Goal: Communication & Community: Answer question/provide support

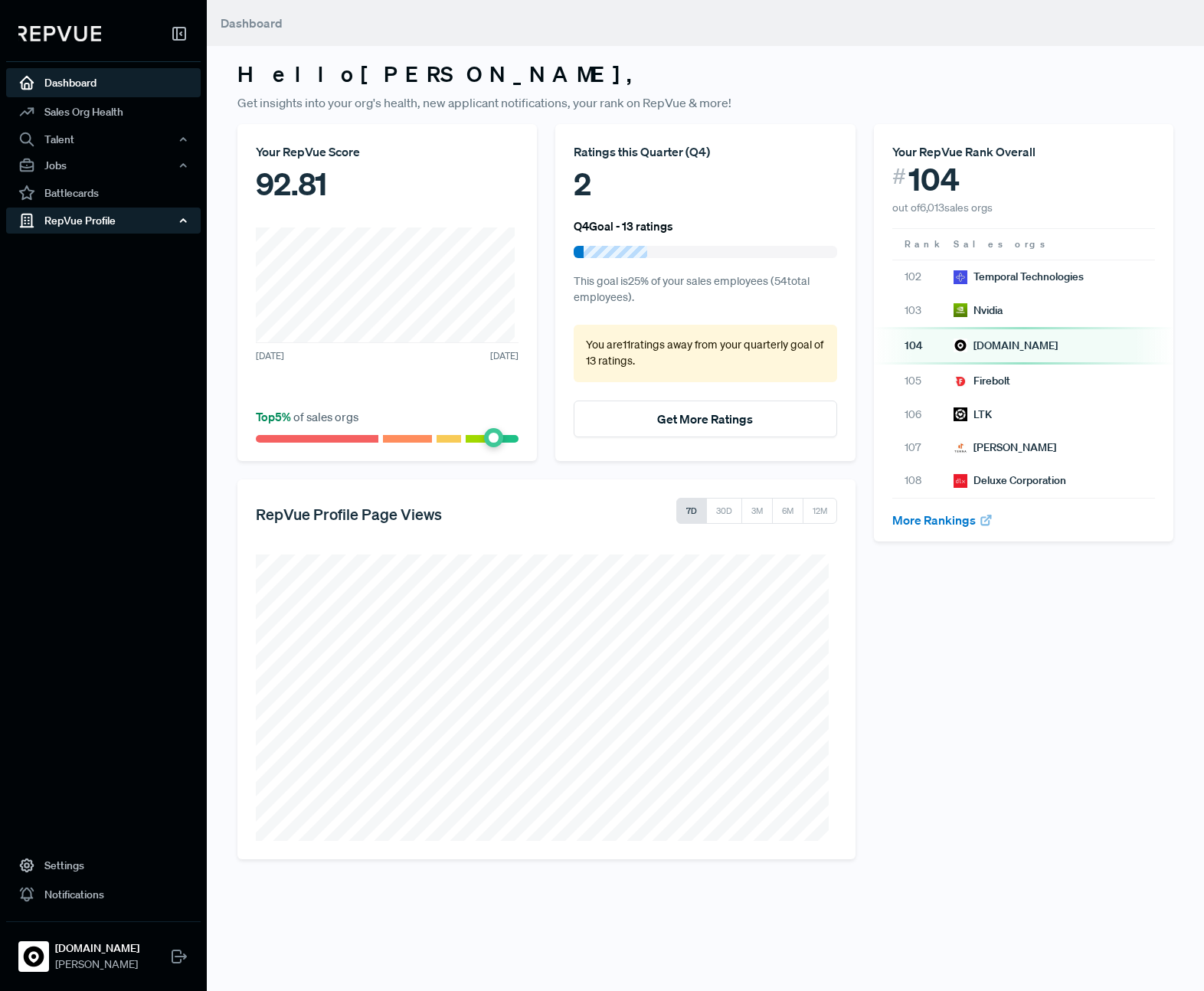
click at [103, 232] on div "Dashboard Sales Org Health Talent Talent Data Talent Profiles Talent Competitor…" at bounding box center [103, 129] width 207 height 234
click at [112, 223] on div "RepVue Profile" at bounding box center [104, 220] width 195 height 26
click at [86, 277] on link "Reviews" at bounding box center [124, 274] width 195 height 24
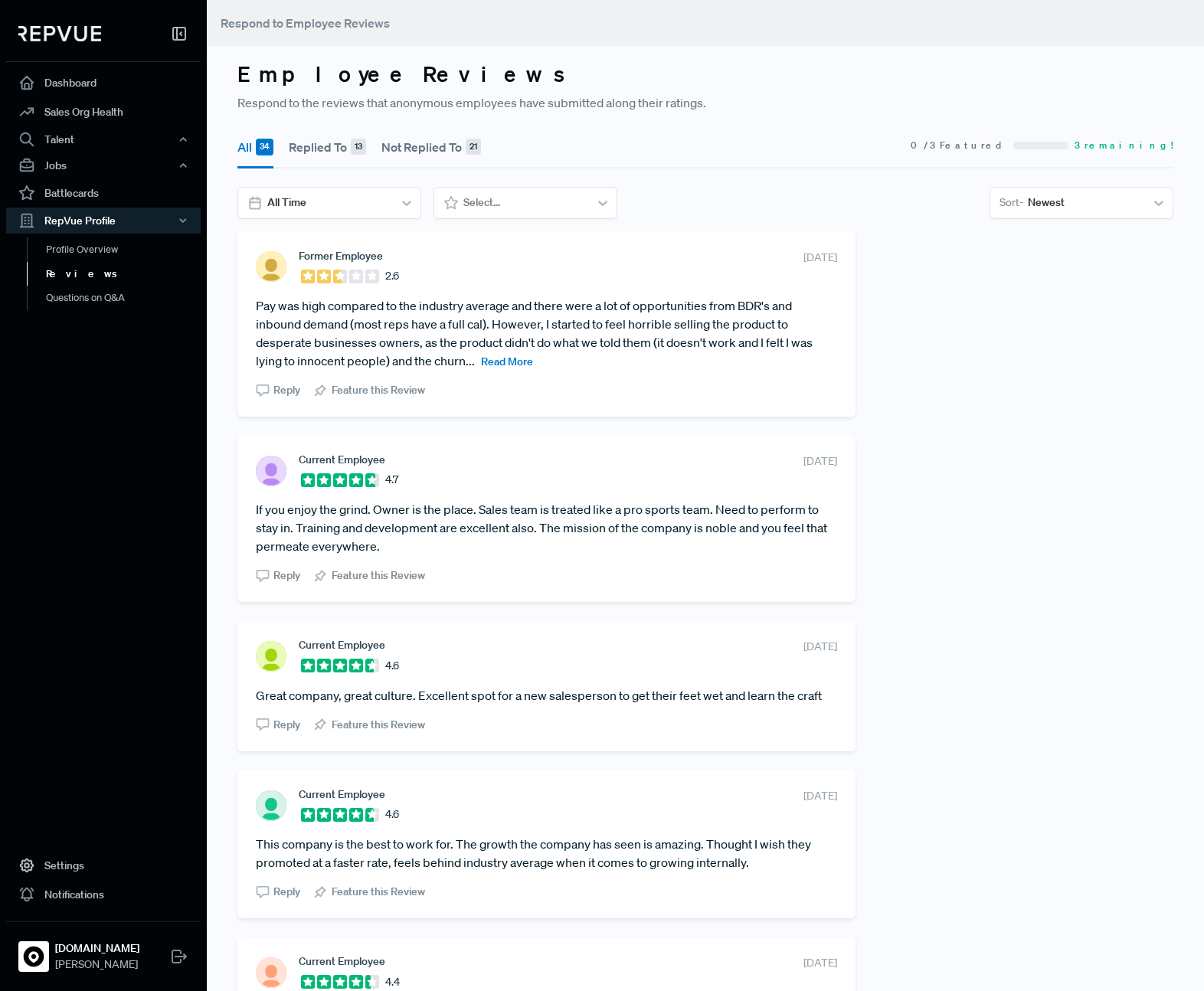
click at [522, 356] on span "Read More" at bounding box center [506, 361] width 52 height 14
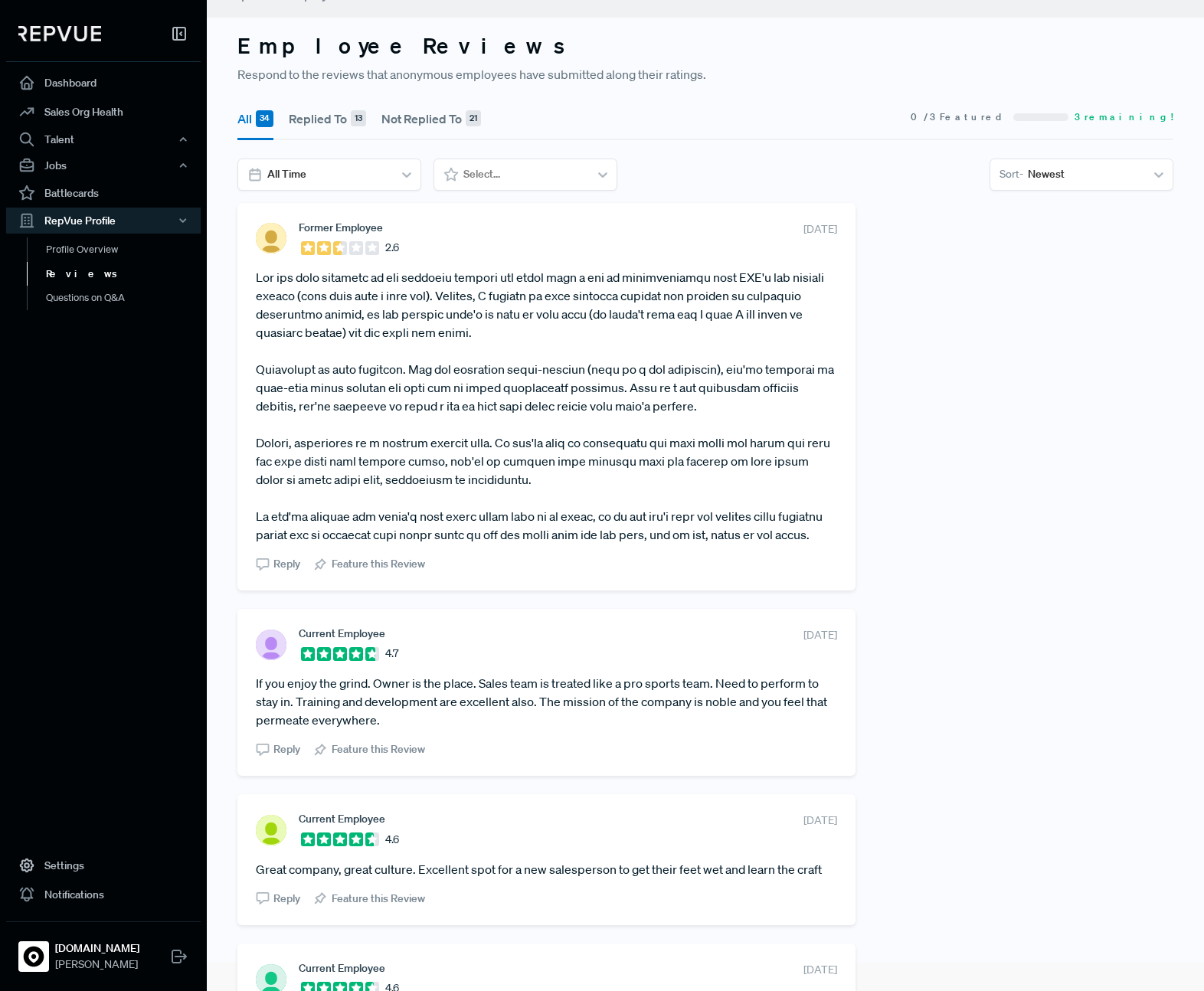
scroll to position [20, 0]
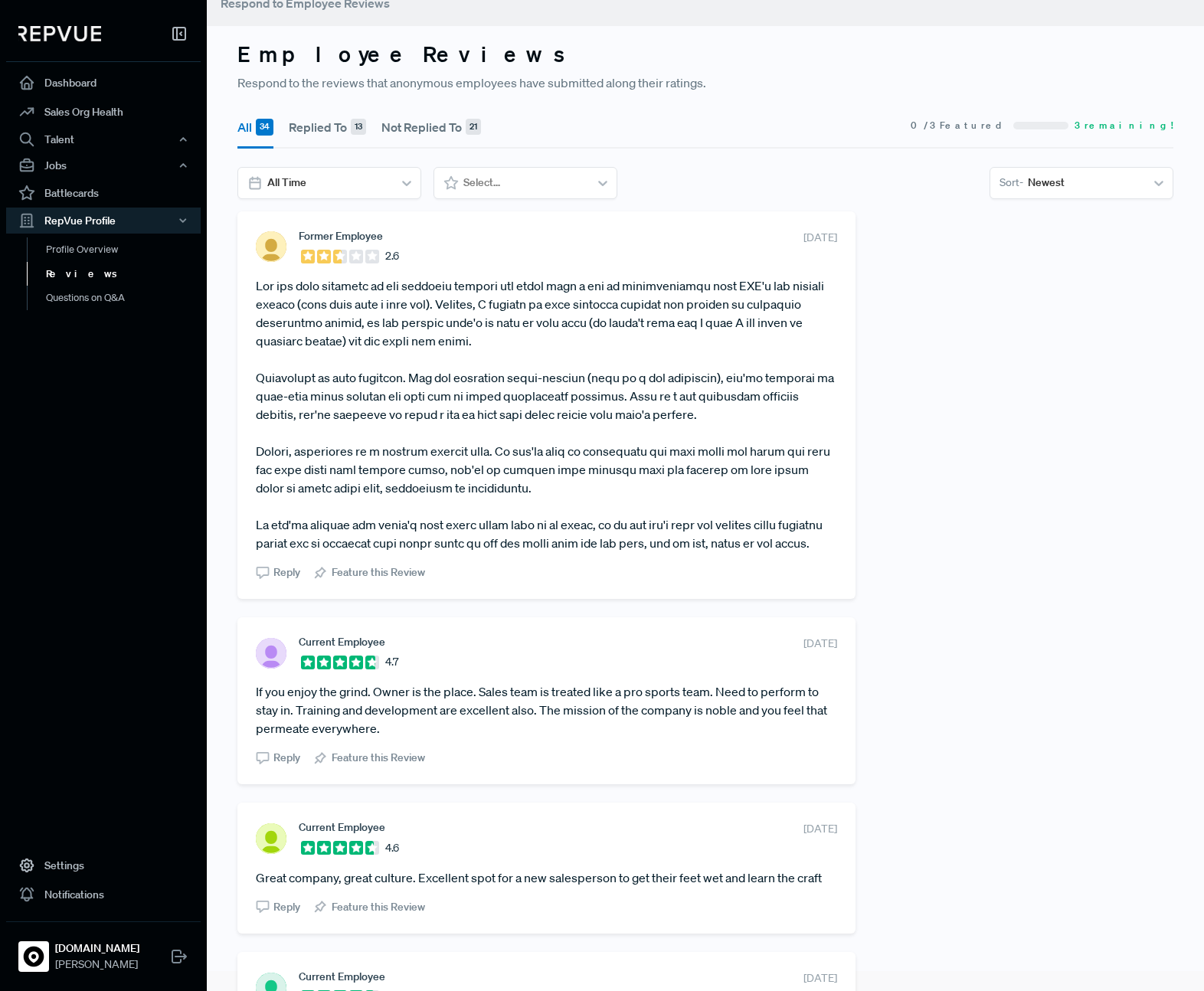
click at [277, 766] on span "Reply" at bounding box center [286, 758] width 27 height 16
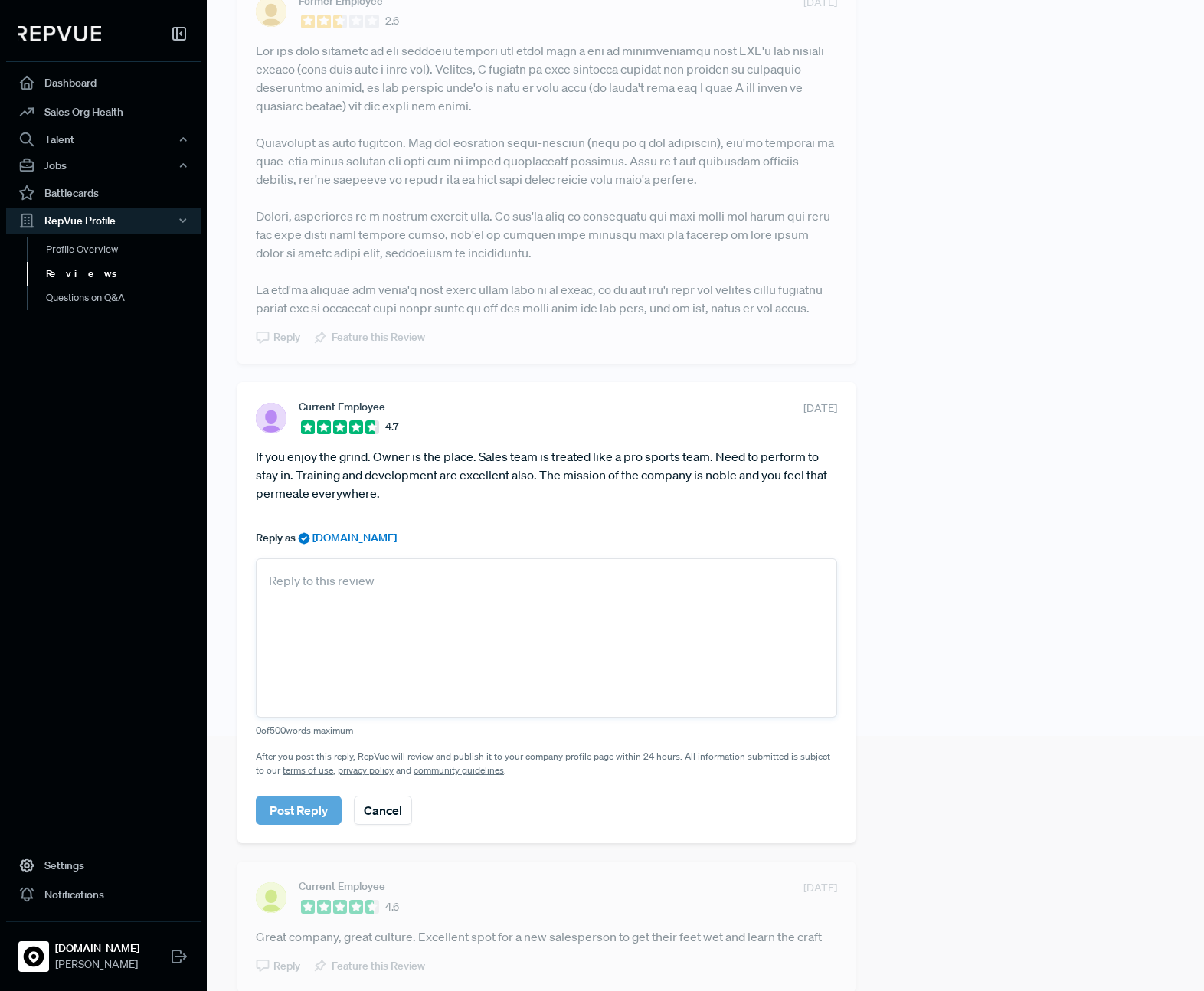
scroll to position [413, 0]
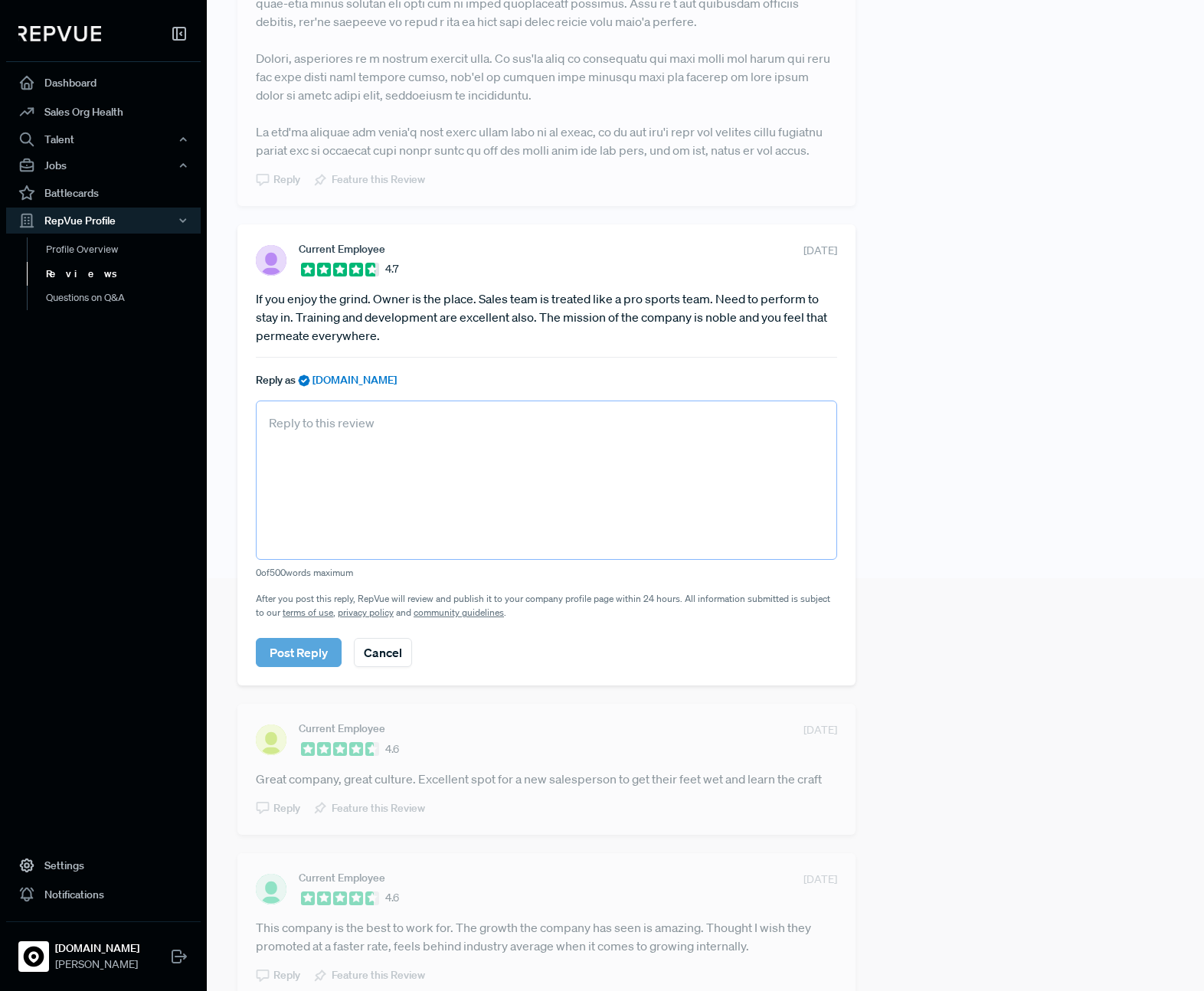
click at [454, 446] on textarea at bounding box center [546, 480] width 581 height 159
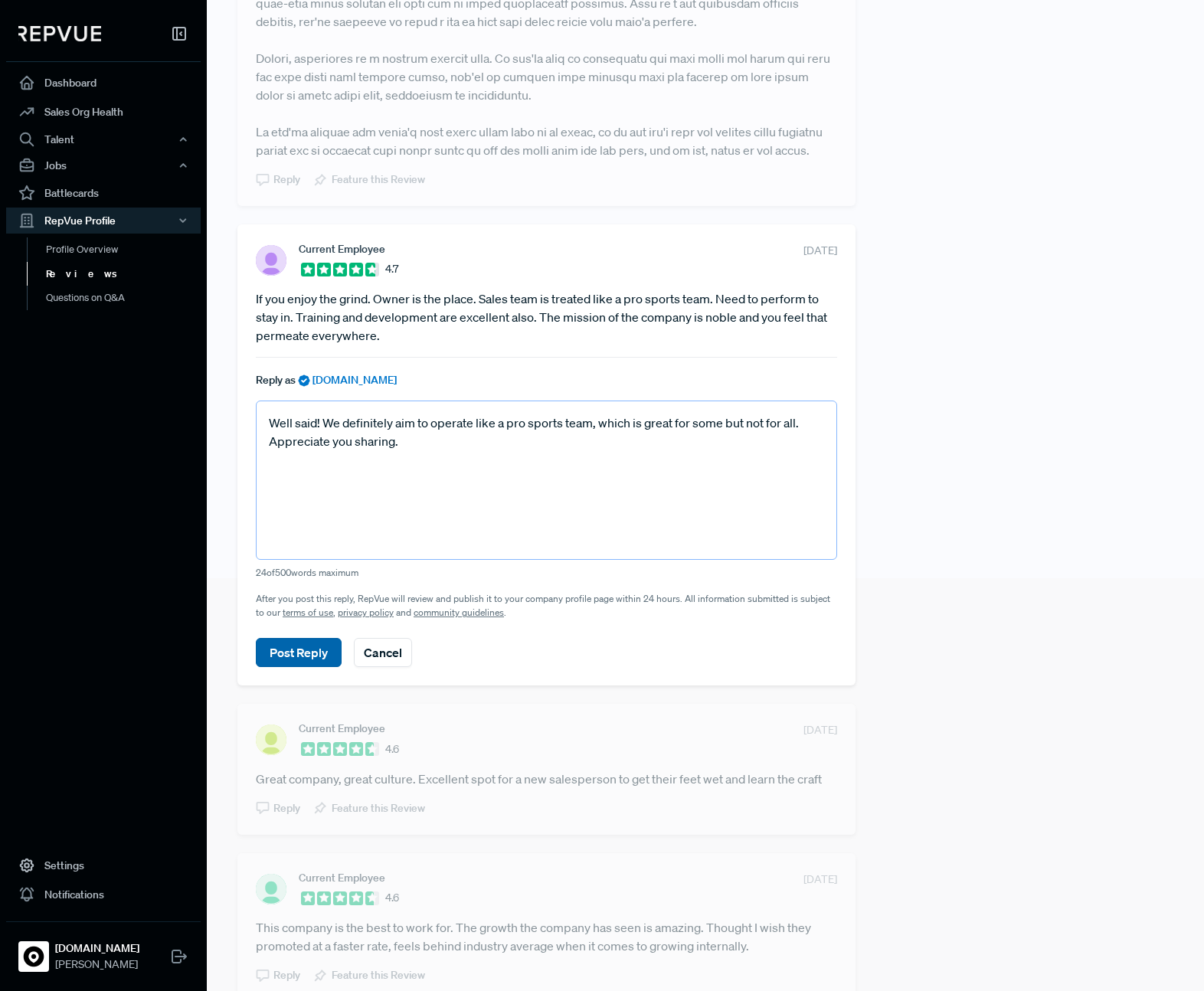
type textarea "Well said! We definitely aim to operate like a pro sports team, which is great …"
click at [313, 665] on button "Post Reply" at bounding box center [298, 653] width 86 height 29
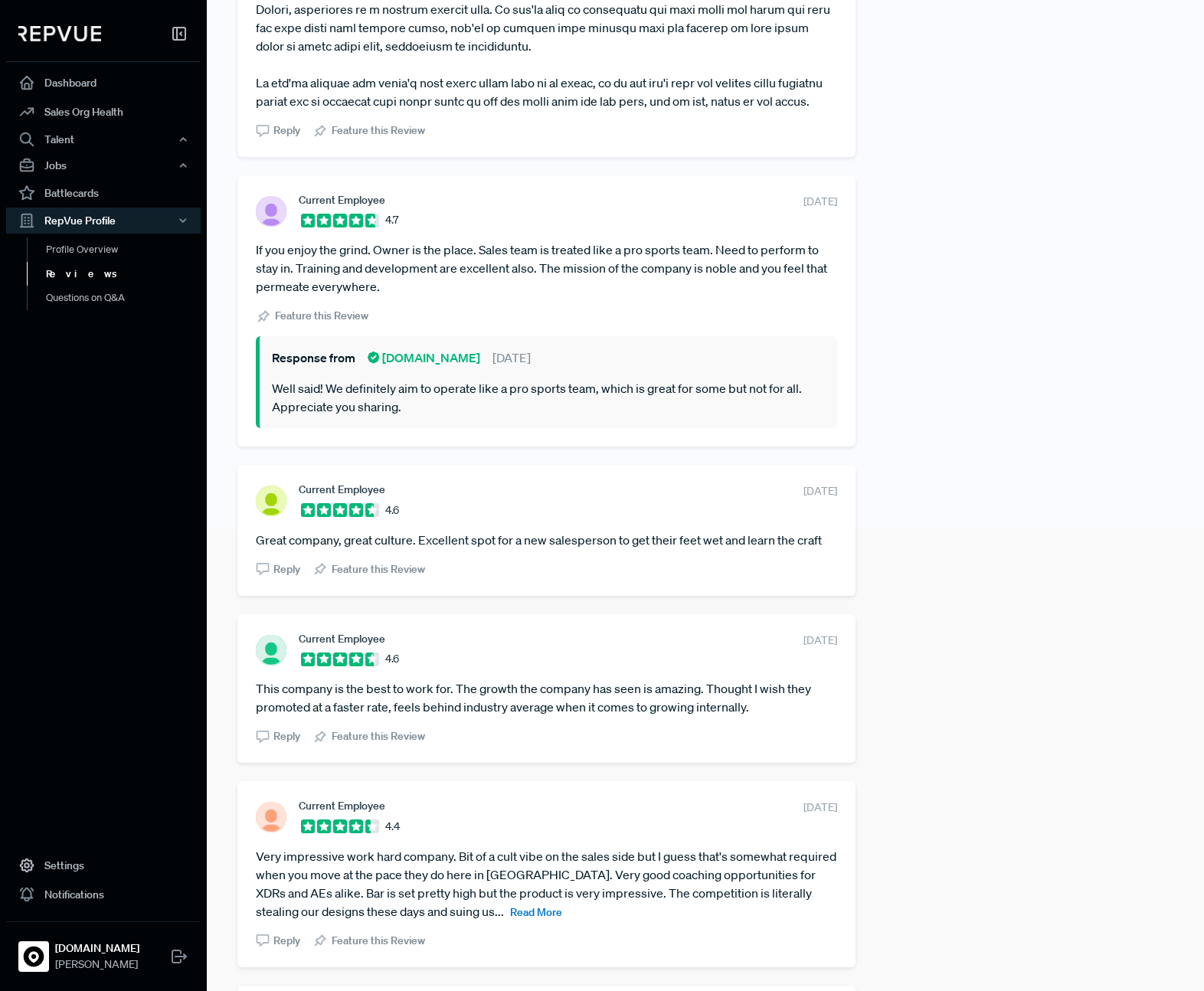
scroll to position [496, 0]
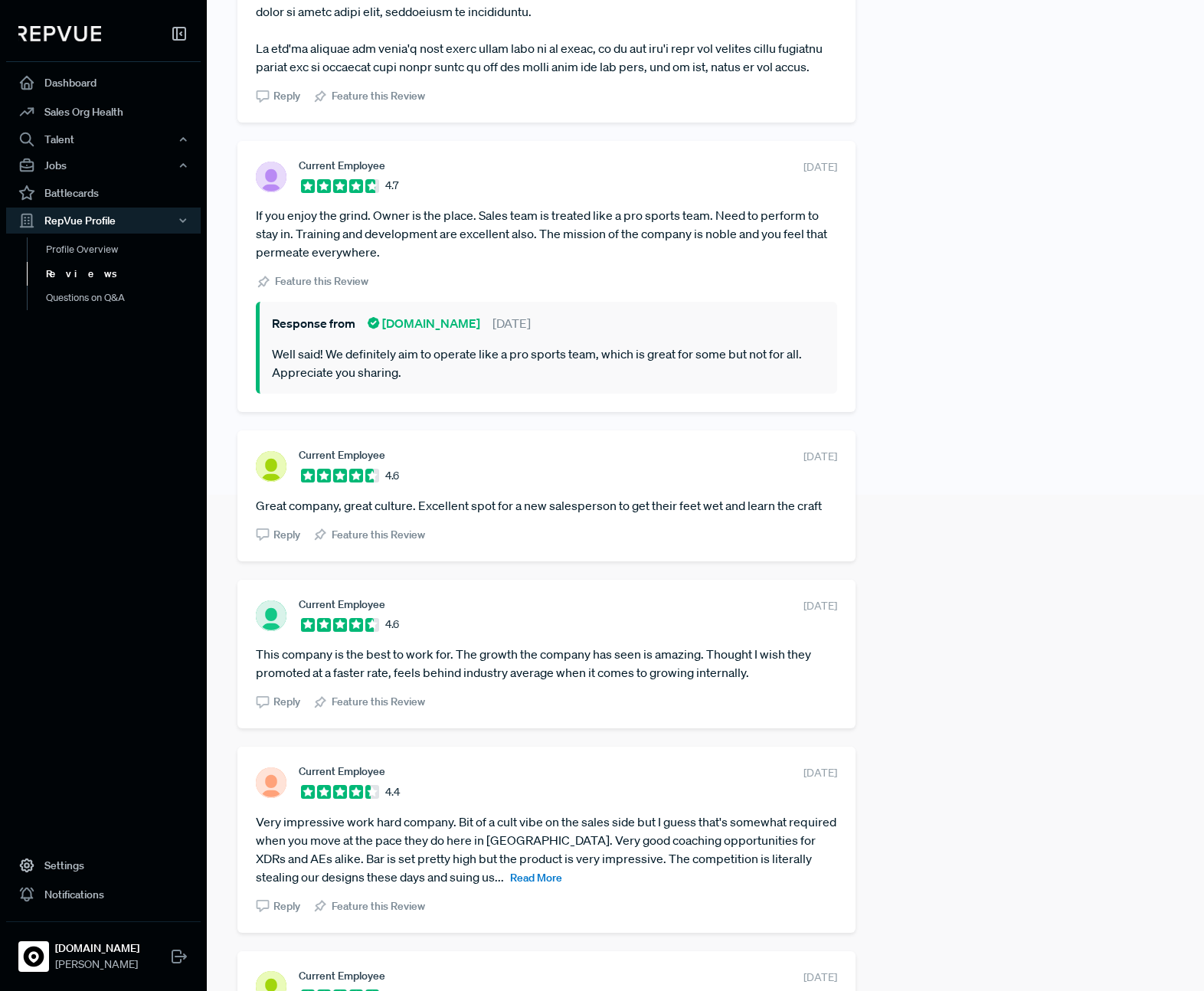
click at [468, 887] on article "Very impressive work hard company. Bit of a cult vibe on the sales side but I g…" at bounding box center [546, 849] width 581 height 73
click at [510, 885] on span "Read More" at bounding box center [536, 877] width 52 height 14
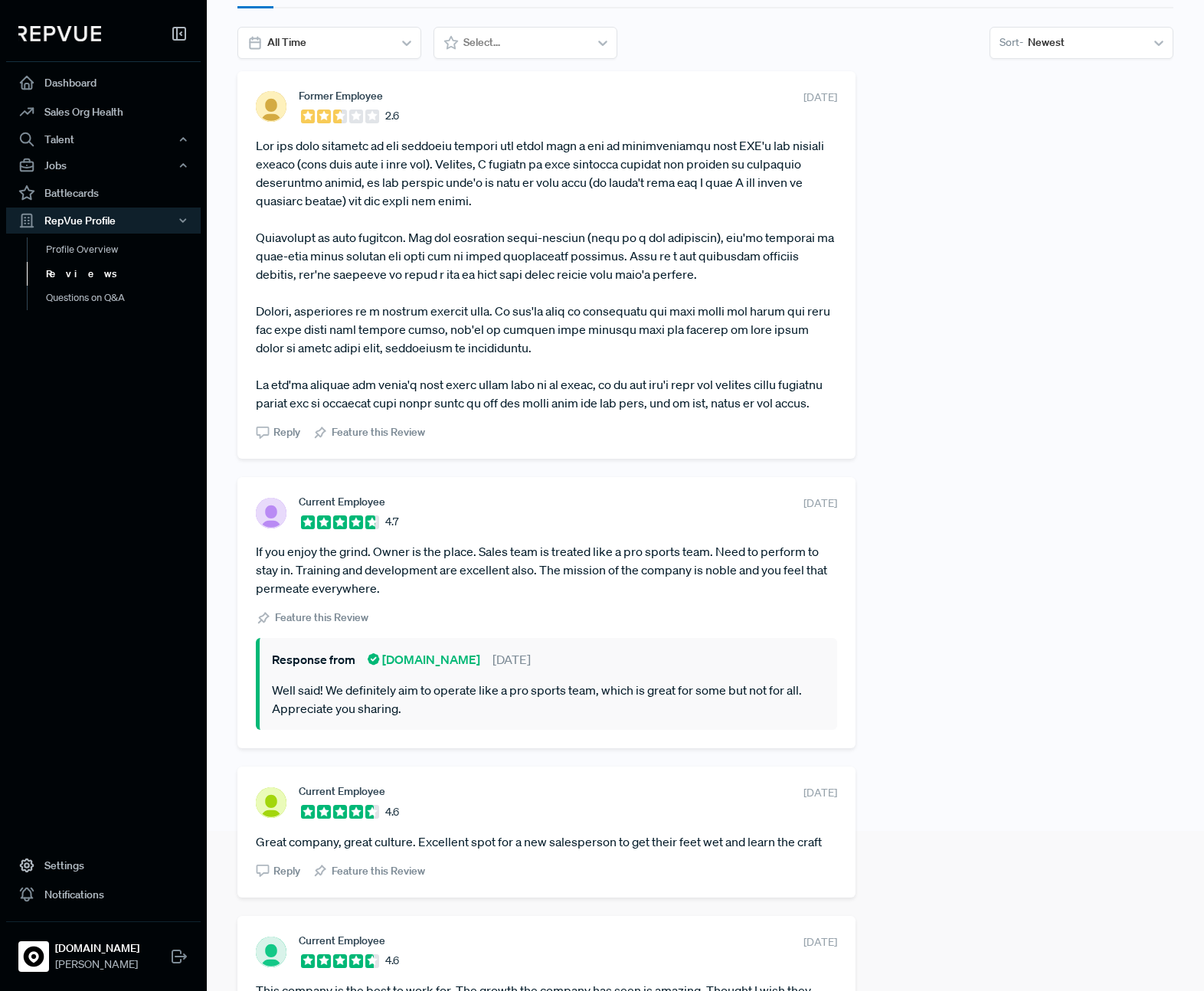
scroll to position [0, 0]
